Goal: Find specific page/section: Find specific page/section

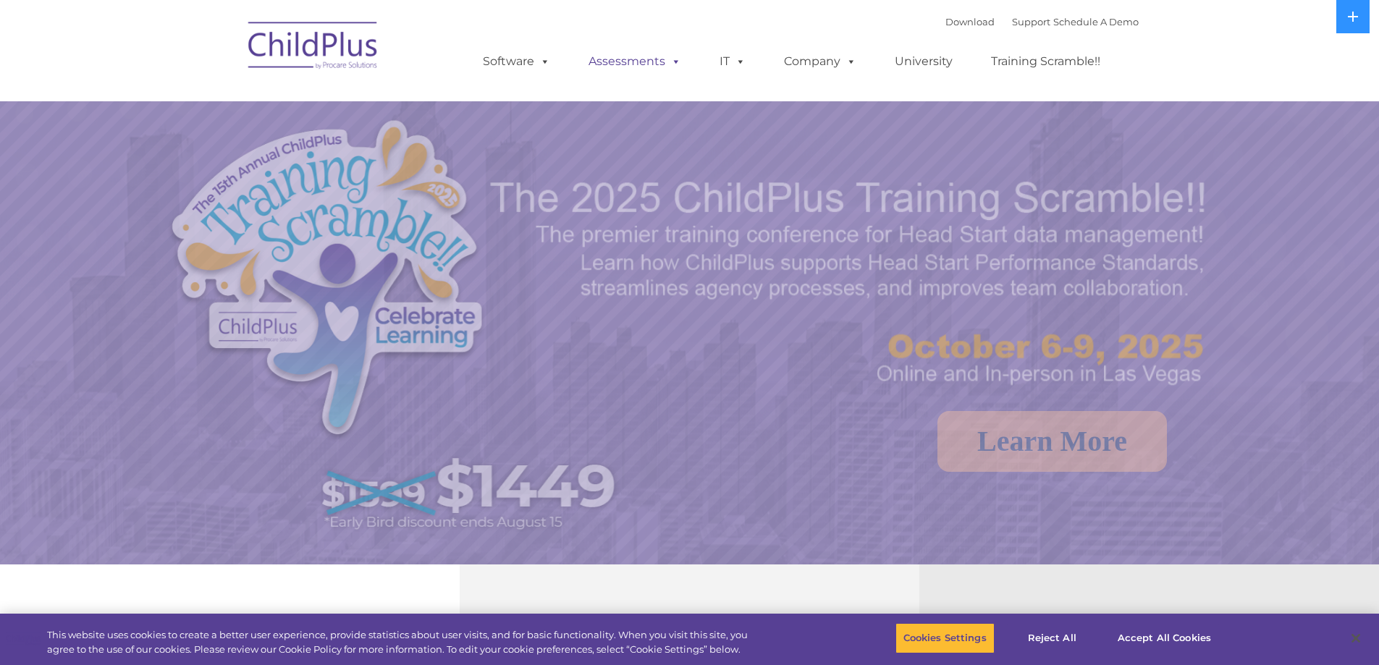
select select "MEDIUM"
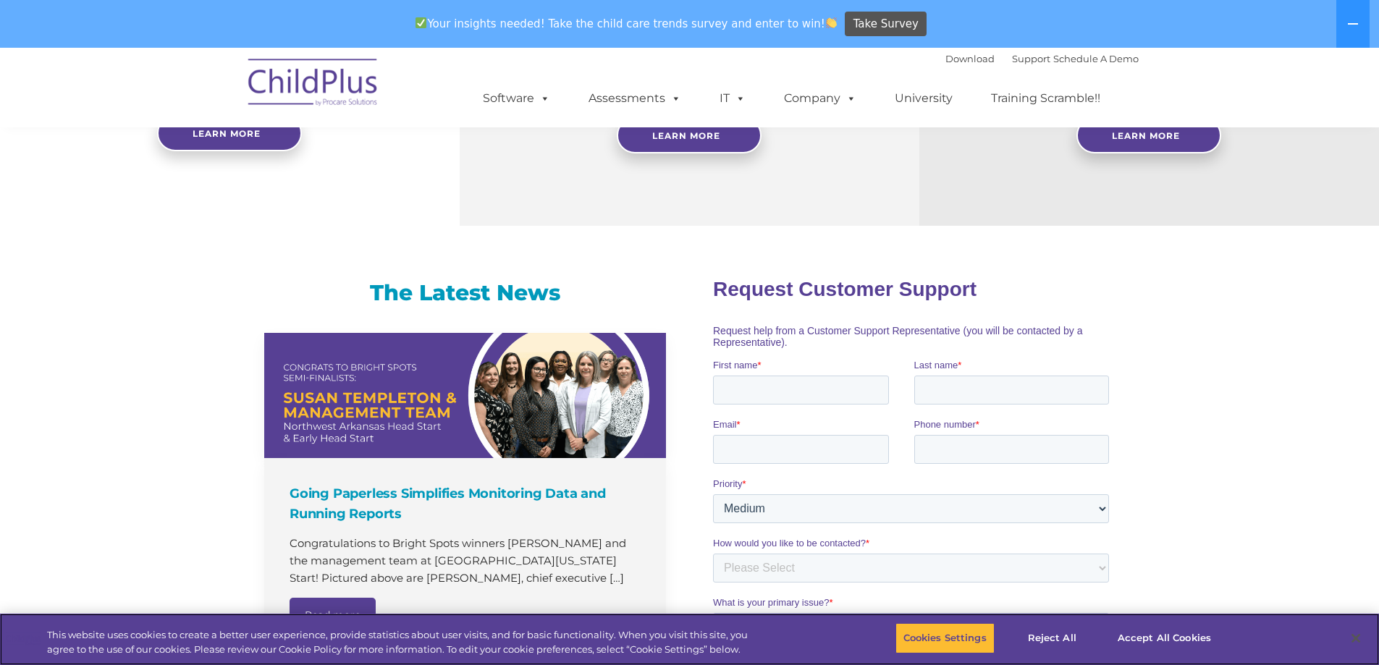
scroll to position [799, 0]
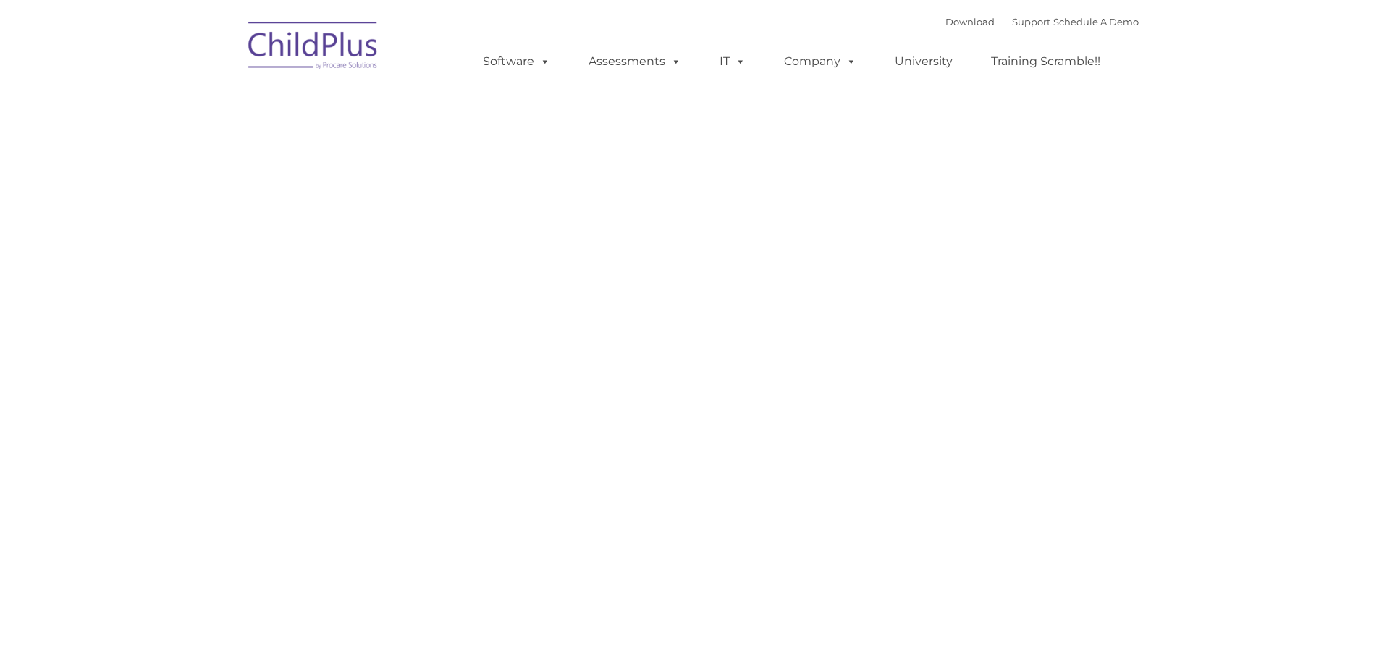
type input ""
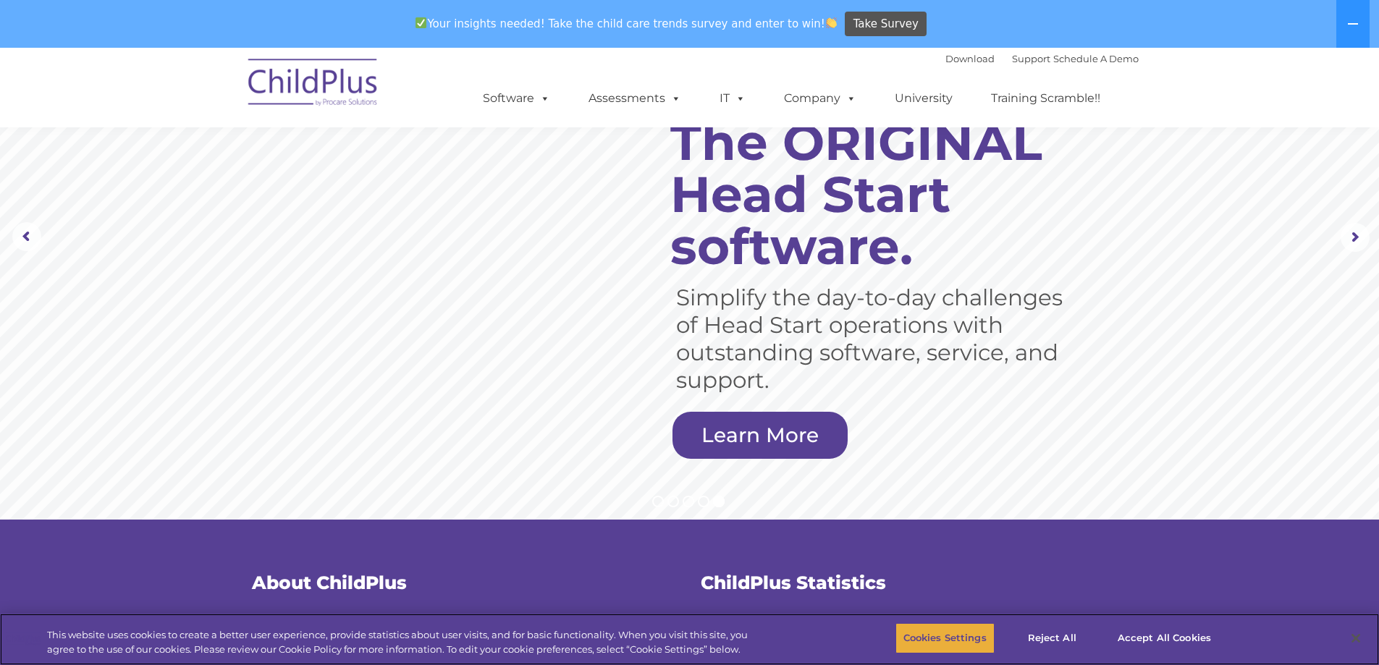
scroll to position [72, 0]
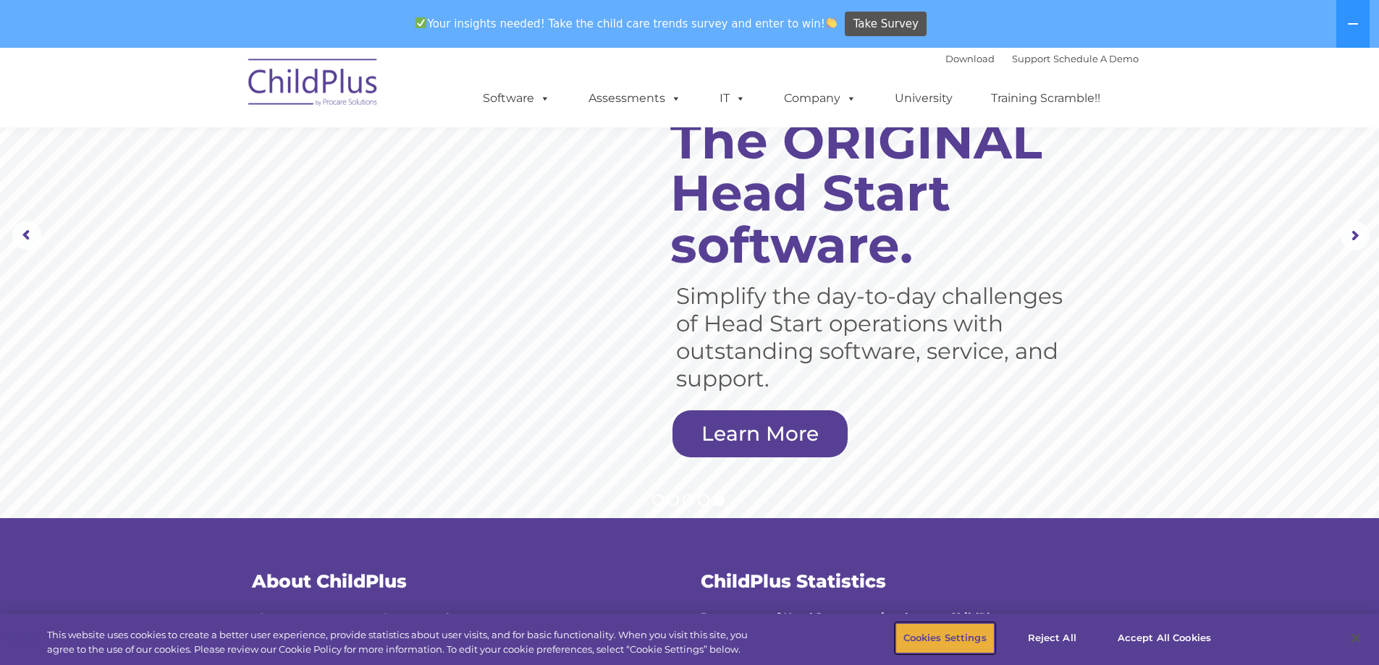
click at [967, 640] on button "Cookies Settings" at bounding box center [944, 638] width 99 height 30
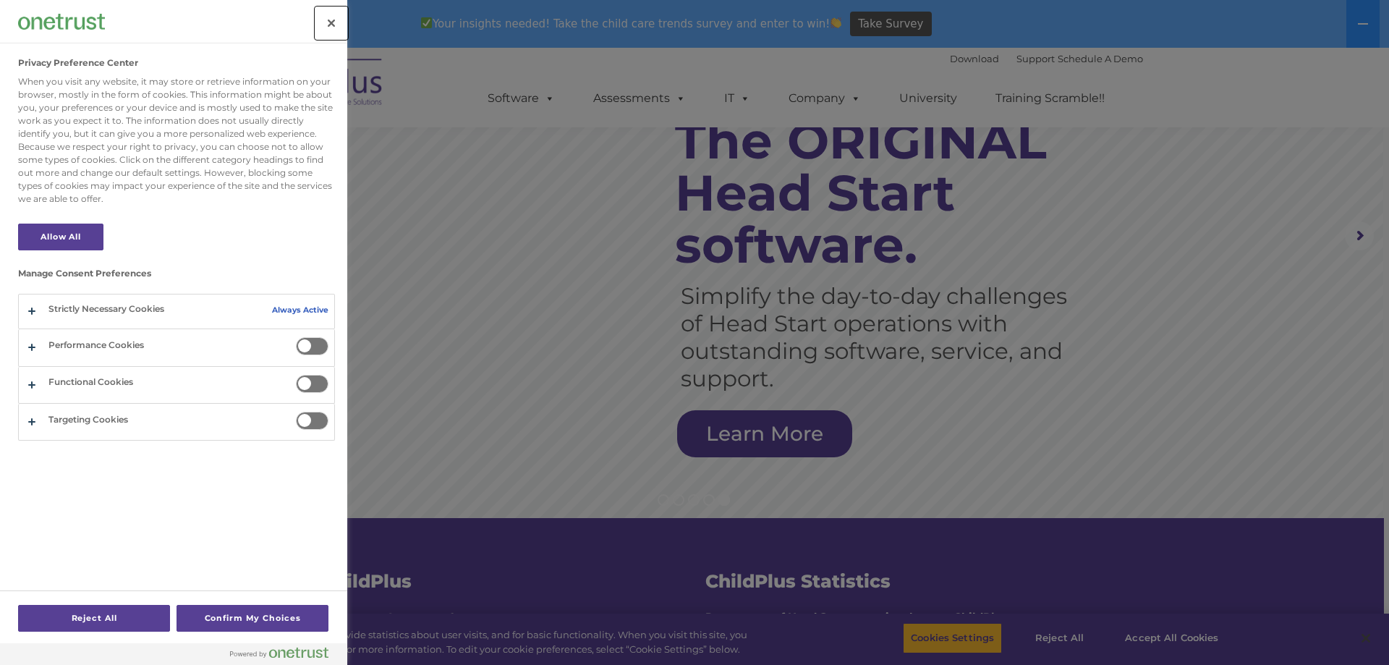
click at [340, 21] on button "Close" at bounding box center [332, 23] width 32 height 32
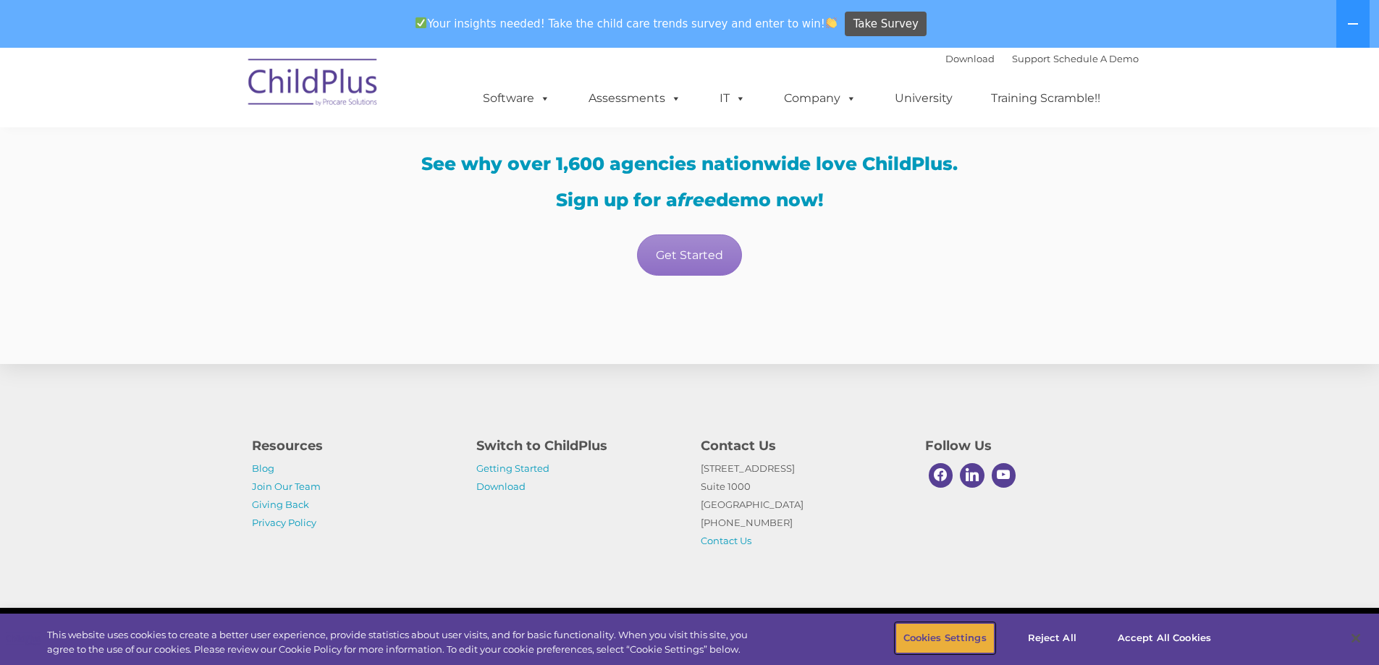
scroll to position [2537, 0]
